Goal: Task Accomplishment & Management: Use online tool/utility

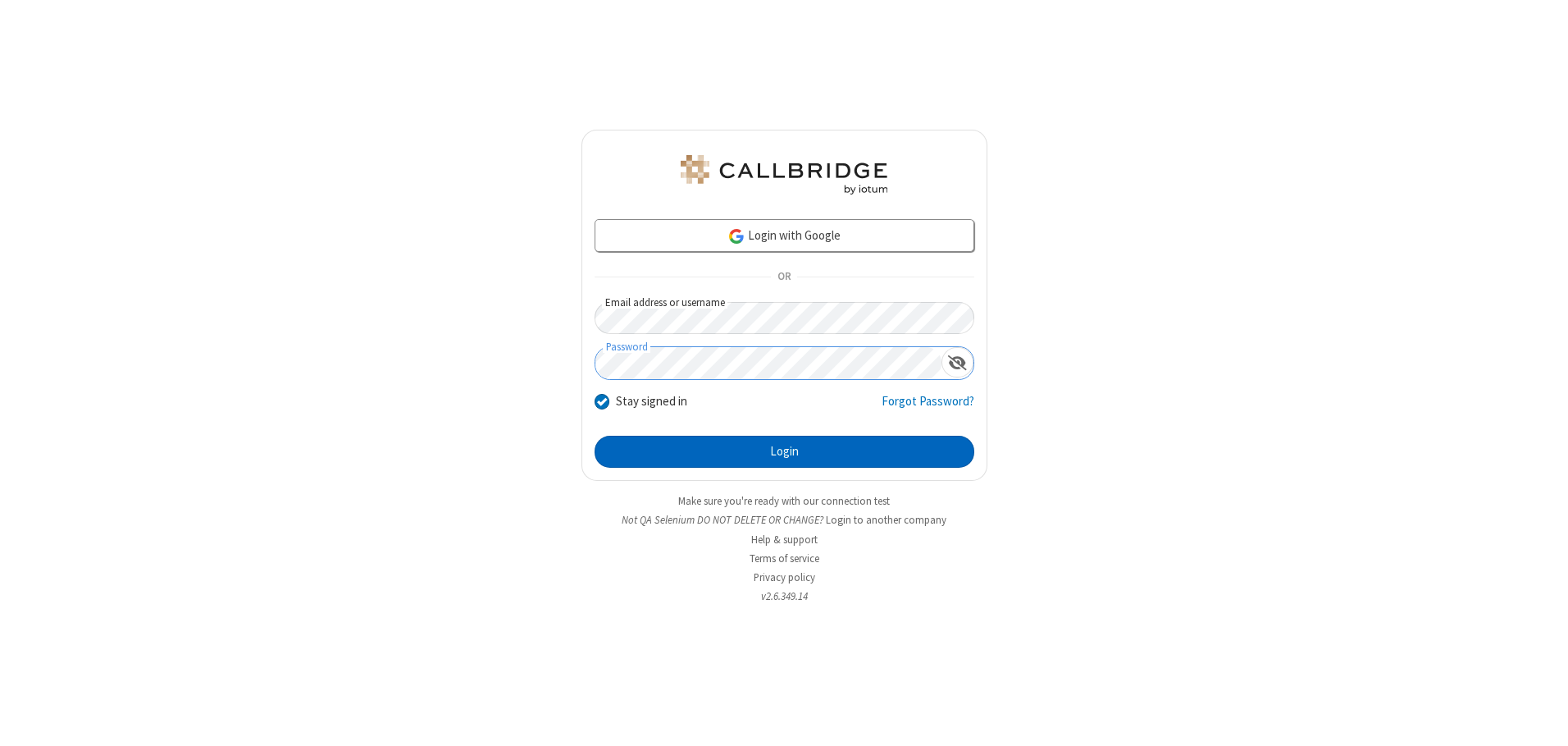
click at [784, 451] on button "Login" at bounding box center [784, 452] width 379 height 33
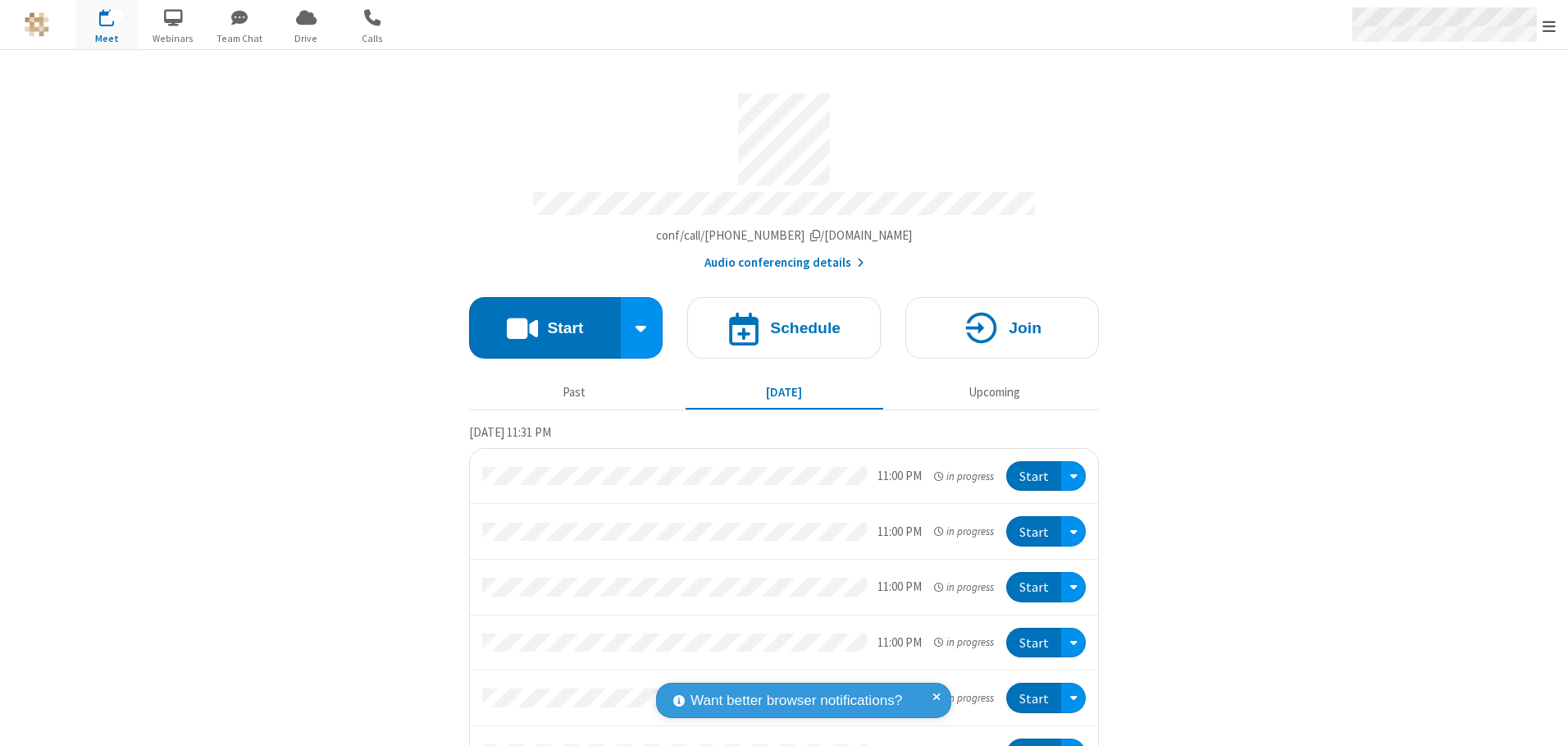
click at [1549, 26] on span "Open menu" at bounding box center [1548, 26] width 13 height 16
click at [107, 25] on span "button" at bounding box center [108, 17] width 62 height 28
click at [778, 322] on h4 "Schedule" at bounding box center [805, 328] width 71 height 15
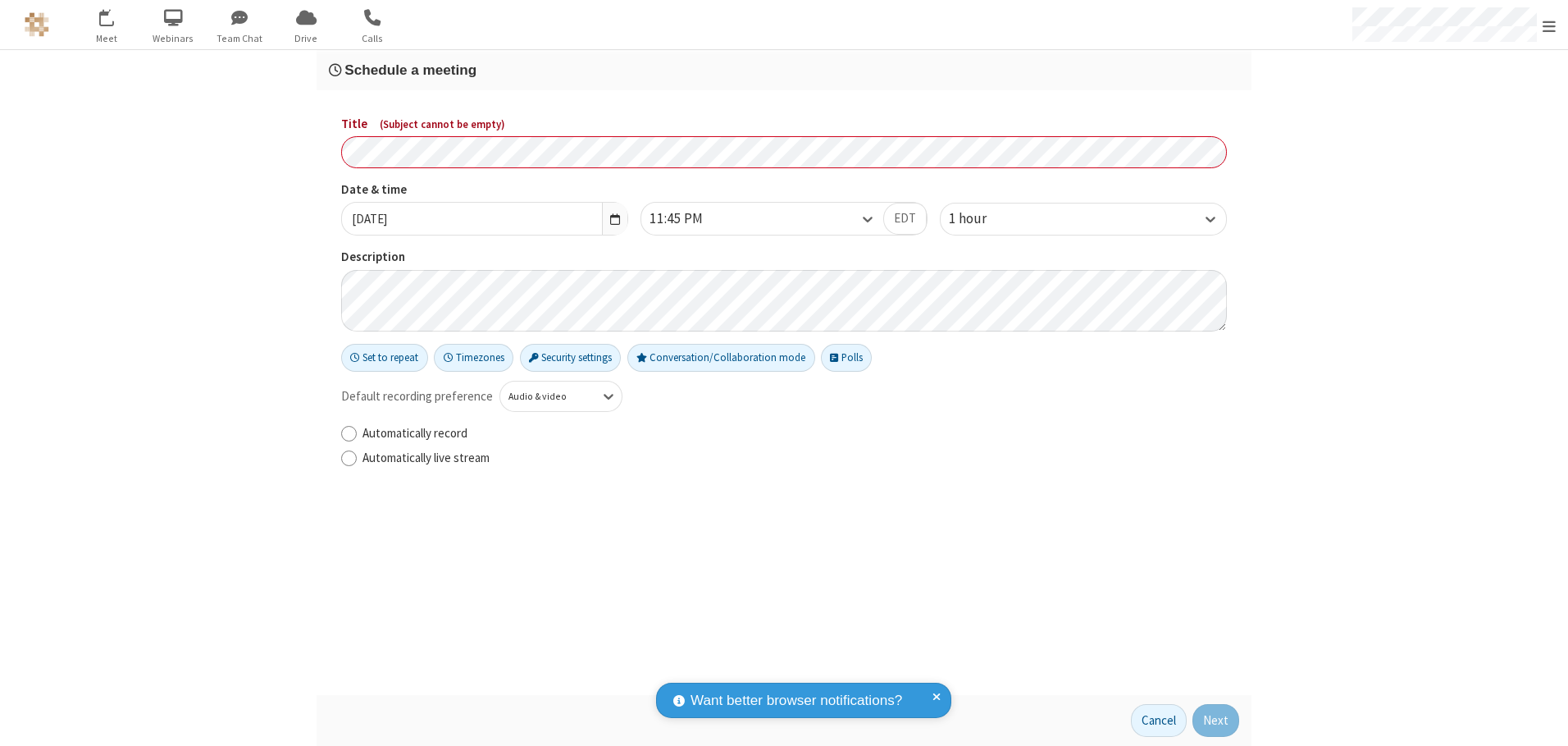
click at [784, 70] on h3 "Schedule a meeting" at bounding box center [784, 70] width 910 height 15
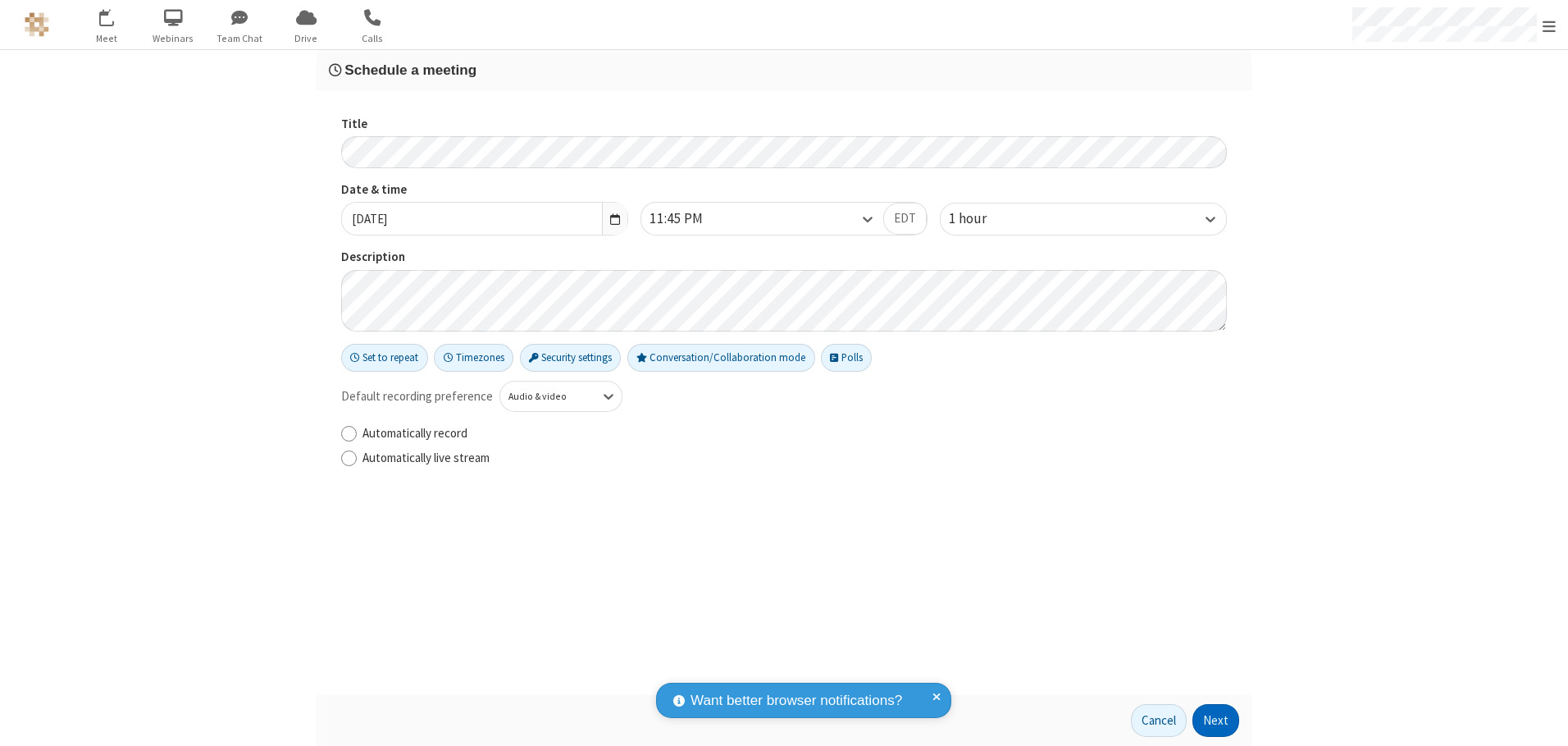
click at [1216, 720] on button "Next" at bounding box center [1215, 720] width 46 height 33
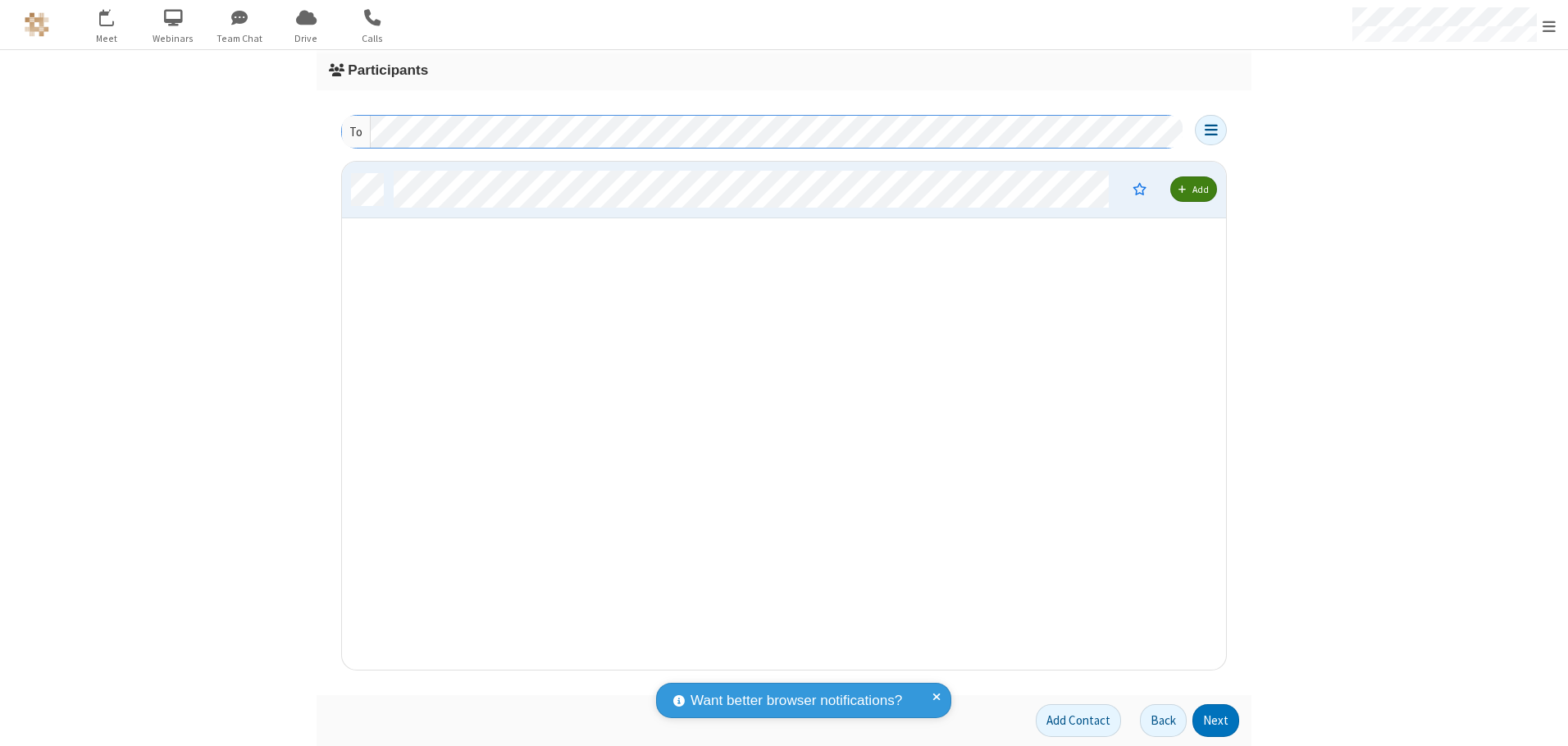
scroll to position [496, 872]
click at [1216, 720] on button "Next" at bounding box center [1215, 720] width 46 height 33
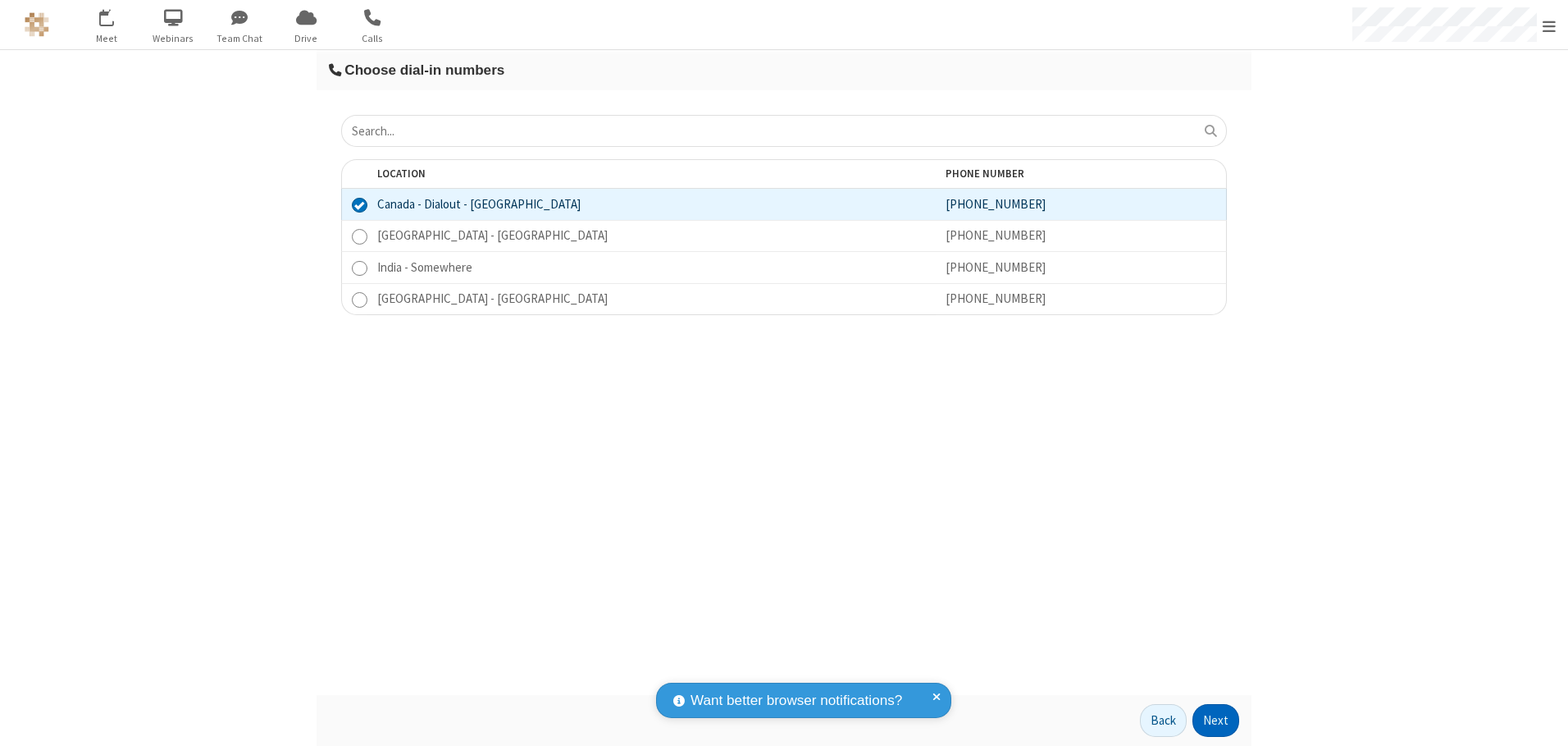
click at [1216, 720] on button "Next" at bounding box center [1215, 720] width 46 height 33
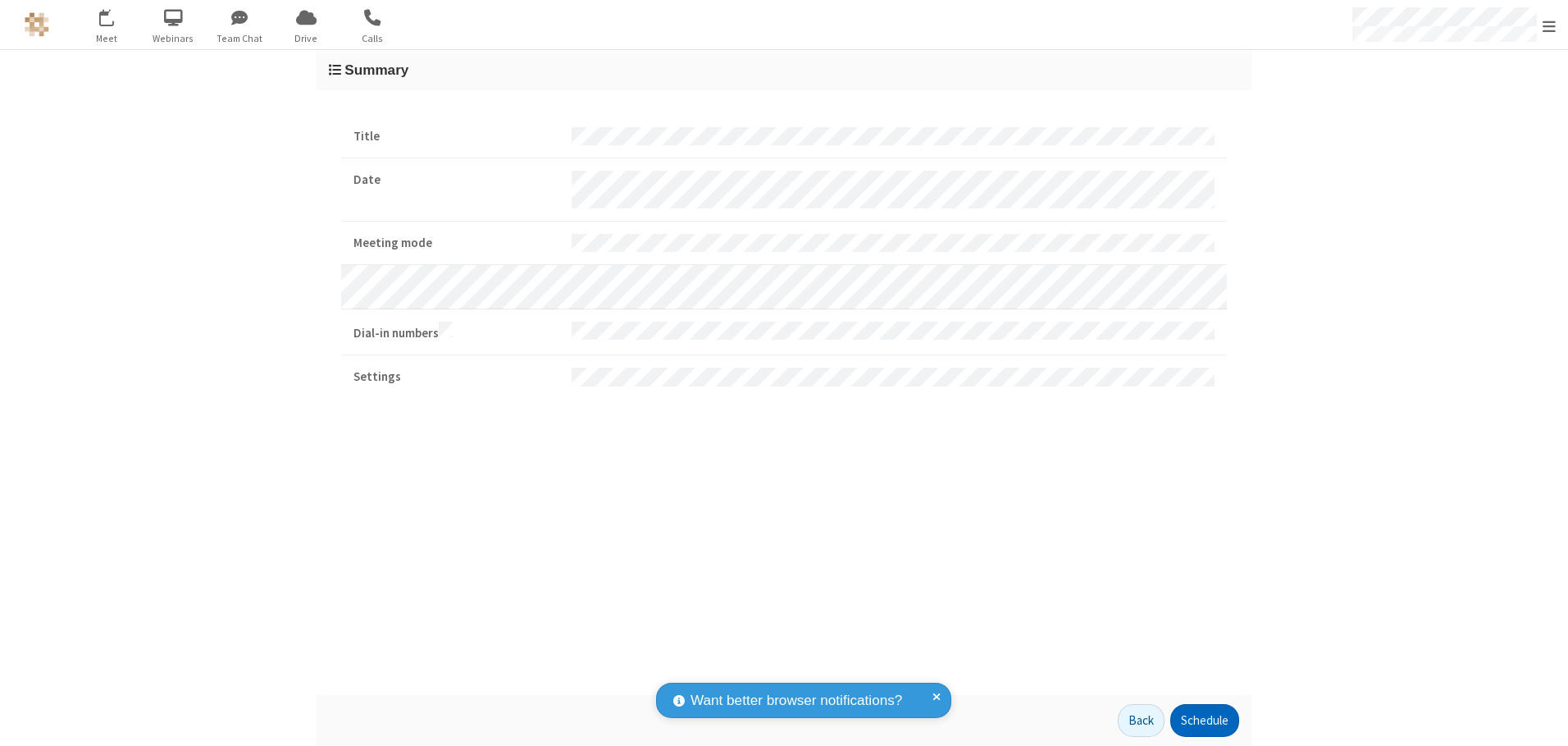
click at [1204, 720] on button "Schedule" at bounding box center [1205, 720] width 69 height 33
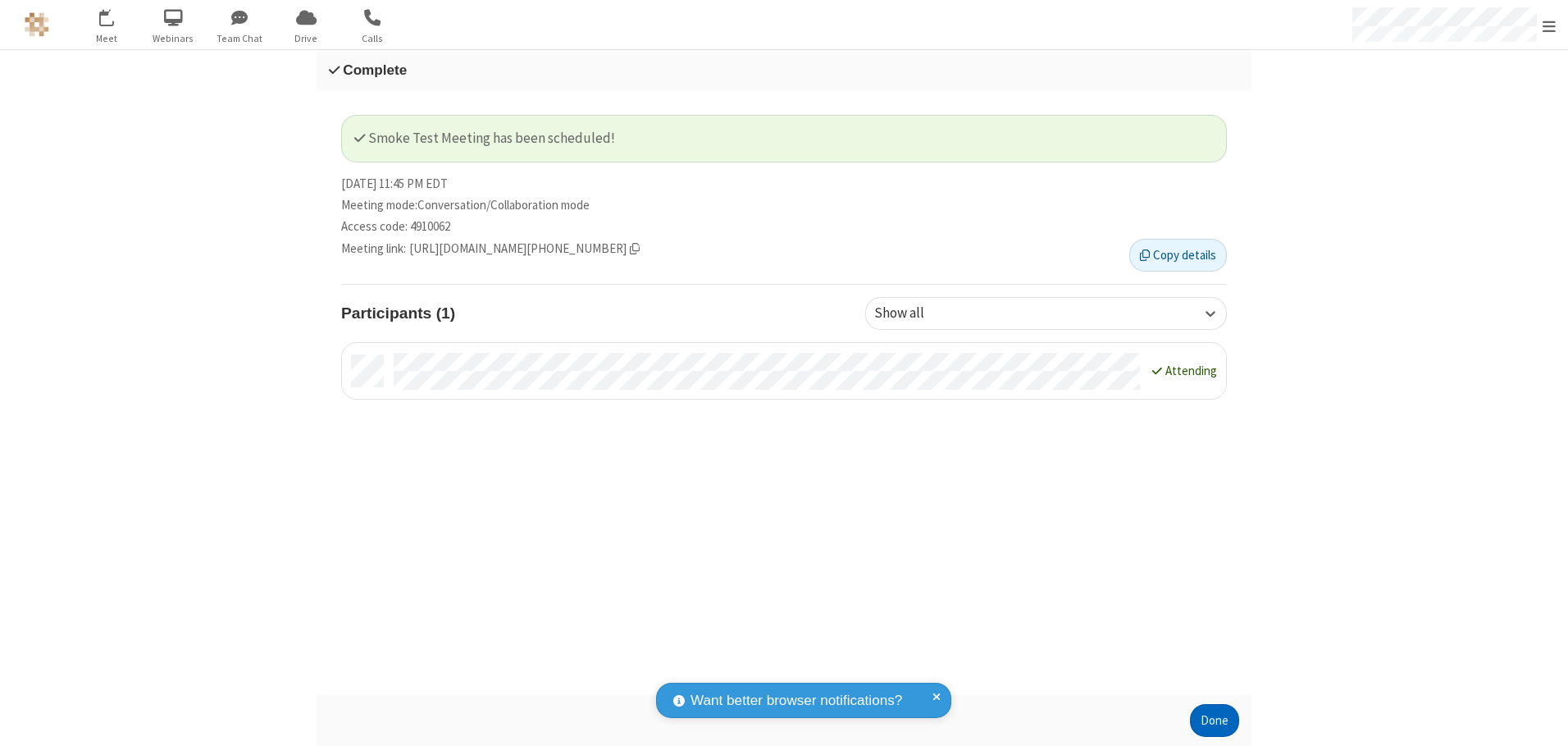
click at [1214, 720] on button "Done" at bounding box center [1214, 720] width 49 height 33
